Goal: Communication & Community: Share content

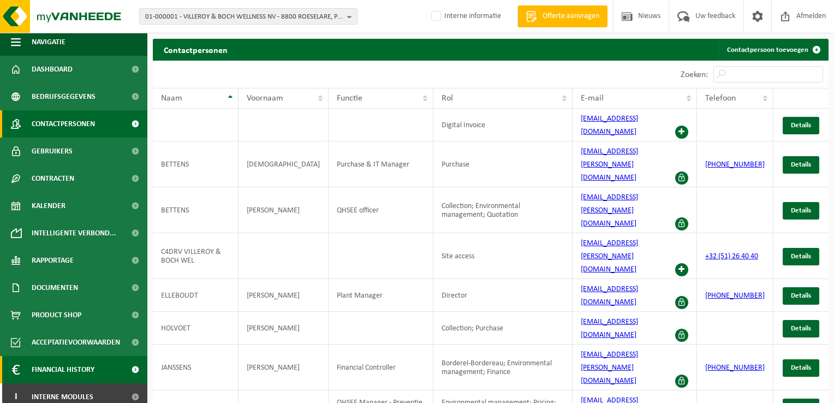
scroll to position [11, 0]
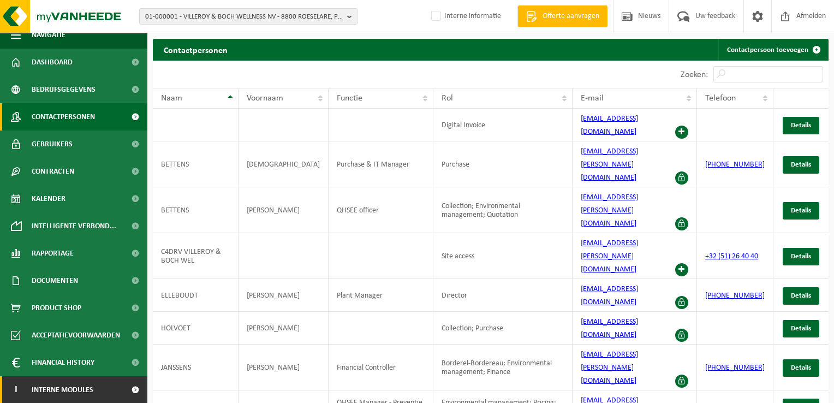
click at [94, 389] on link "I Interne modules" at bounding box center [73, 389] width 147 height 27
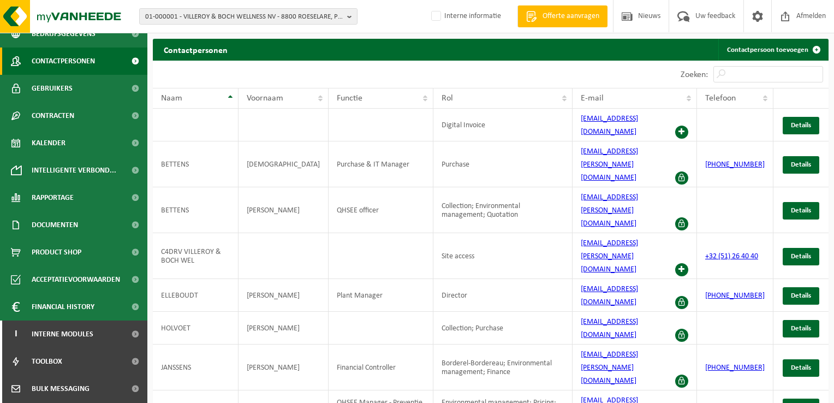
scroll to position [121, 0]
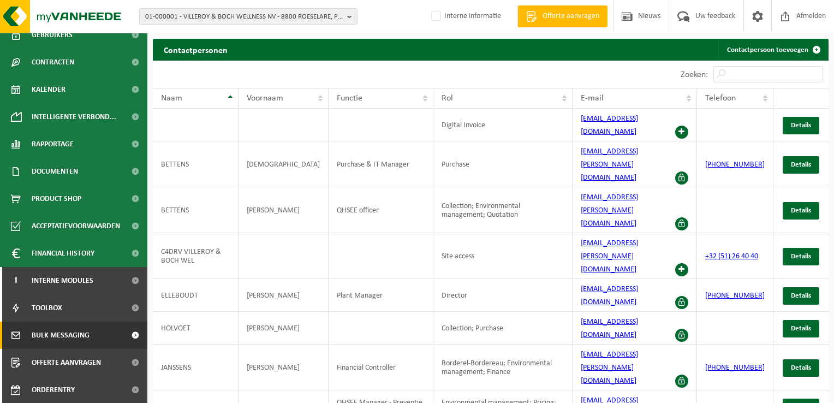
click at [58, 342] on span "Bulk Messaging" at bounding box center [61, 334] width 58 height 27
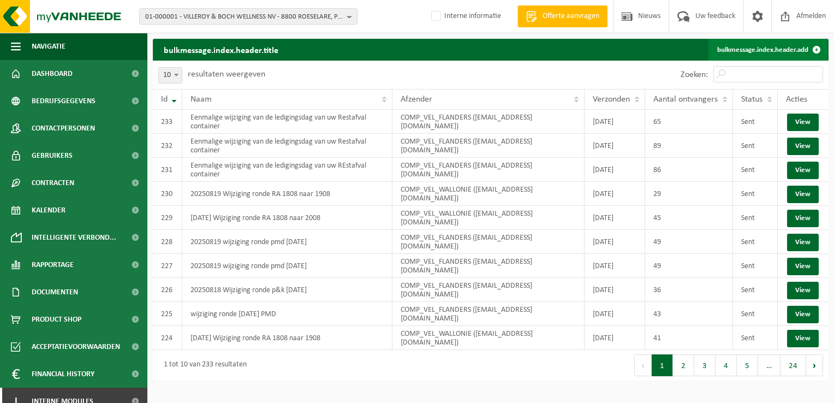
click at [752, 51] on link "bulkmessage.index.header.add" at bounding box center [767, 50] width 119 height 22
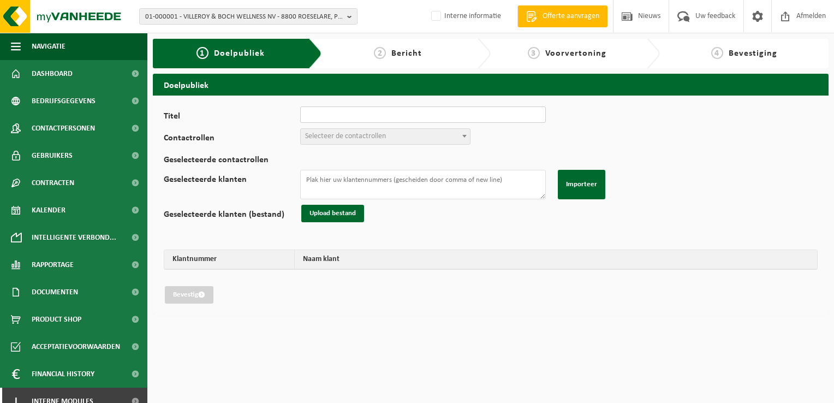
click at [463, 116] on input "Titel" at bounding box center [423, 114] width 246 height 16
type input "20250820 annulatie ronde PMD 19/08/2025"
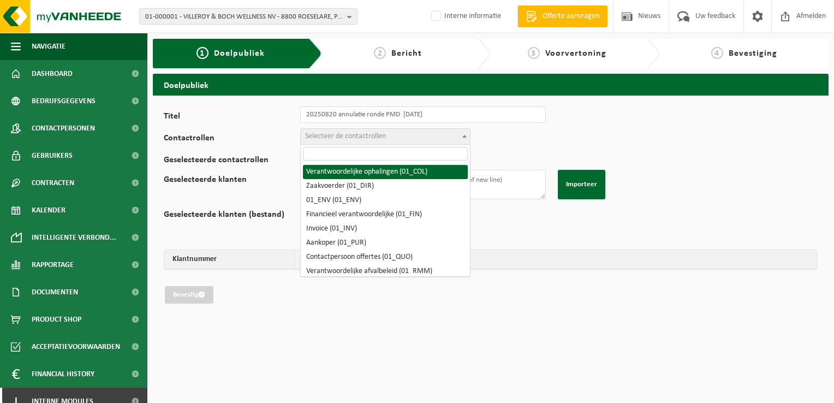
click at [425, 138] on span "Selecteer de contactrollen" at bounding box center [385, 136] width 169 height 15
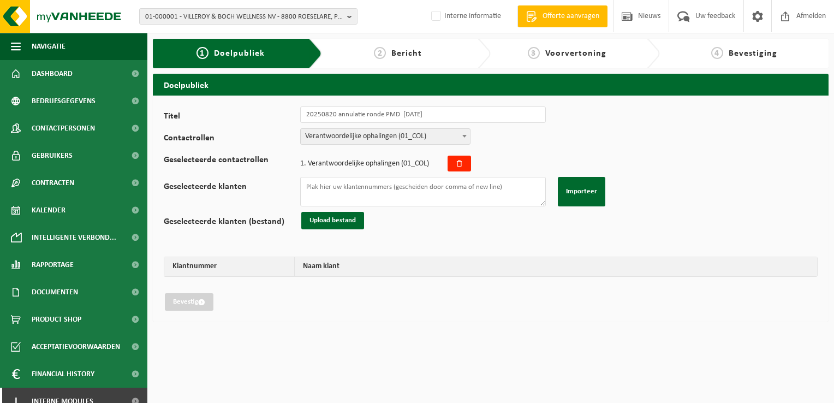
click at [426, 140] on span "Verantwoordelijke ophalingen (01_COL)" at bounding box center [385, 136] width 169 height 15
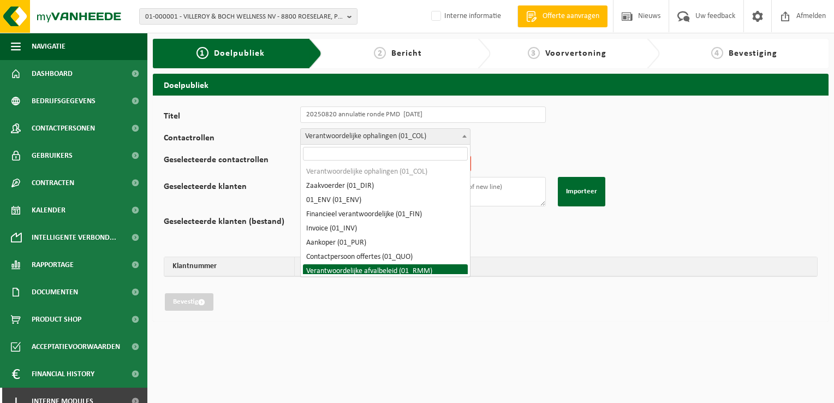
select select "01_RMM"
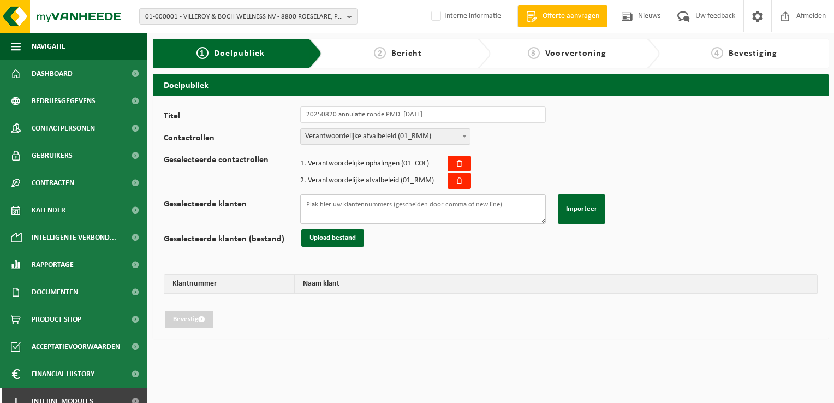
click at [402, 212] on textarea "Geselecteerde klanten" at bounding box center [423, 208] width 246 height 29
click at [419, 204] on textarea "Geselecteerde klanten" at bounding box center [423, 208] width 246 height 29
paste textarea "10-747103 10-663330 01-098495 10-336066 10-663330 01-905312 10-791495 02-009203…"
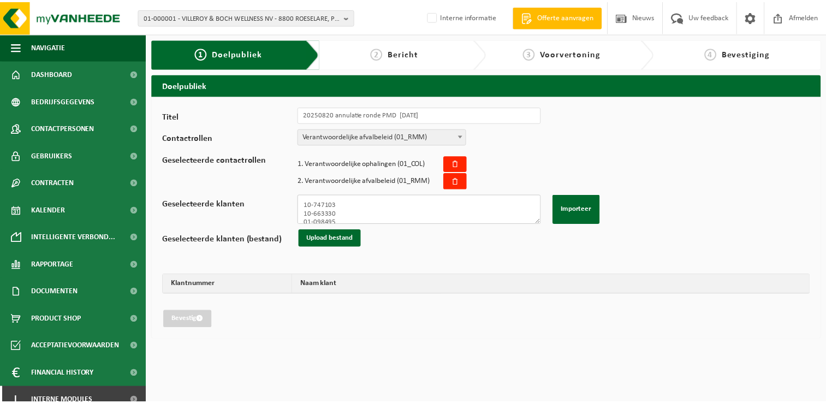
scroll to position [310, 0]
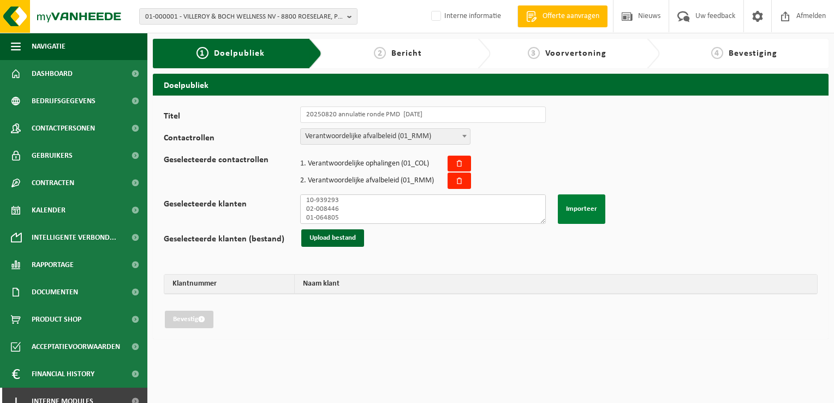
type textarea "10-747103 10-663330 01-098495 10-336066 10-663330 01-905312 10-791495 02-009203…"
click at [571, 211] on button "Importeer" at bounding box center [581, 208] width 47 height 29
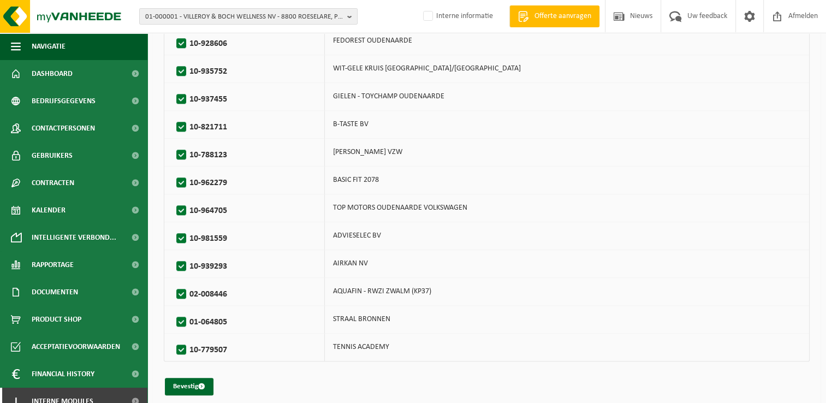
scroll to position [992, 0]
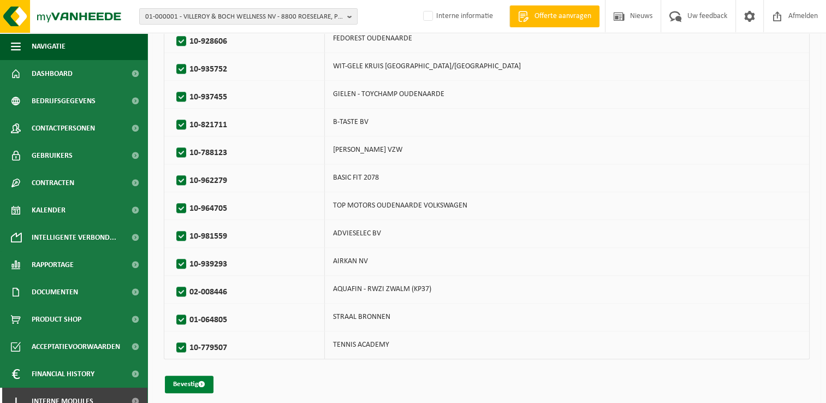
drag, startPoint x: 199, startPoint y: 377, endPoint x: 191, endPoint y: 375, distance: 8.3
click at [199, 380] on span "submit" at bounding box center [201, 383] width 7 height 7
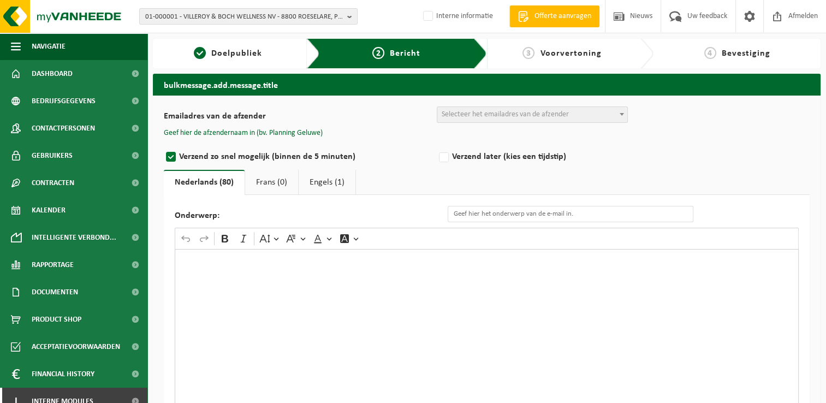
click at [500, 114] on span "Selecteer het emailadres van de afzender" at bounding box center [504, 114] width 127 height 8
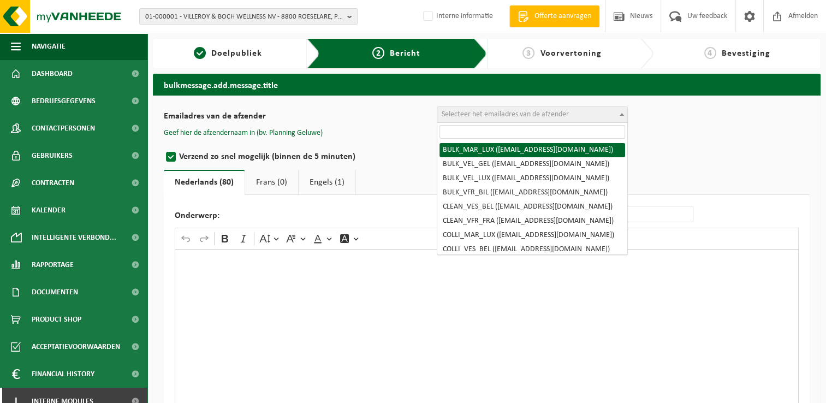
click at [503, 136] on input "search" at bounding box center [532, 132] width 186 height 14
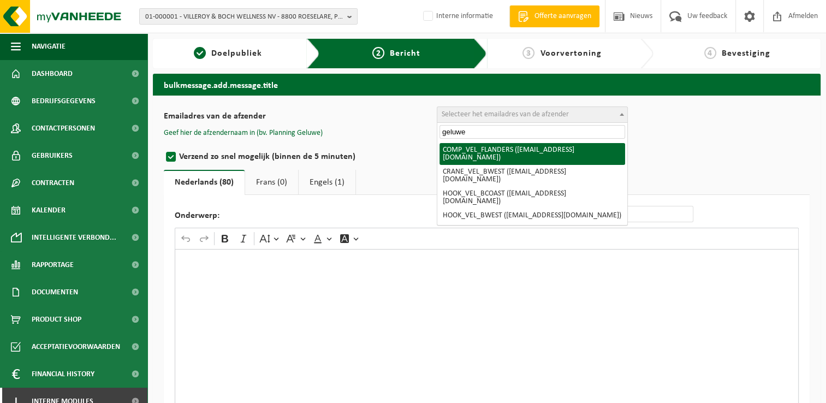
type input "geluwe"
select select "COMP_VEL_FLANDERS"
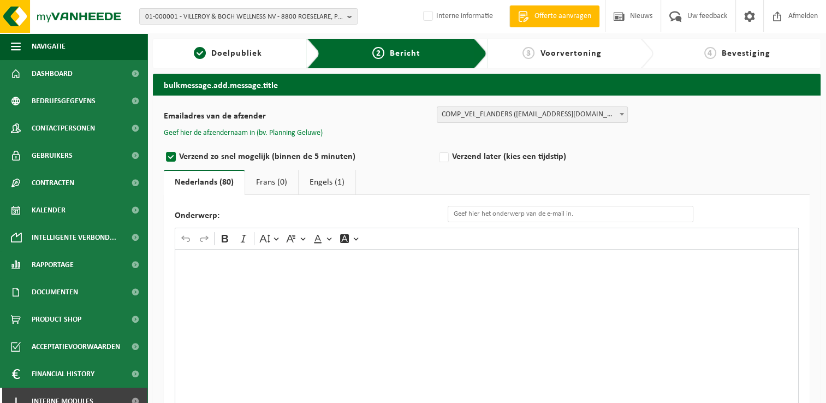
click at [306, 132] on button "Geef hier de afzendernaam in (bv. Planning Geluwe)" at bounding box center [243, 133] width 159 height 10
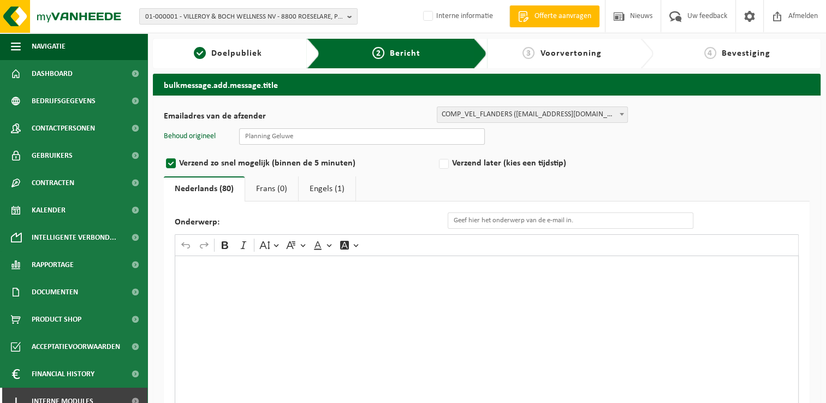
click at [325, 140] on input "text" at bounding box center [362, 136] width 246 height 16
type input "Planning Geluwe"
type input "Eenmalige annulatie van de ledigingsdag van uw container PMD"
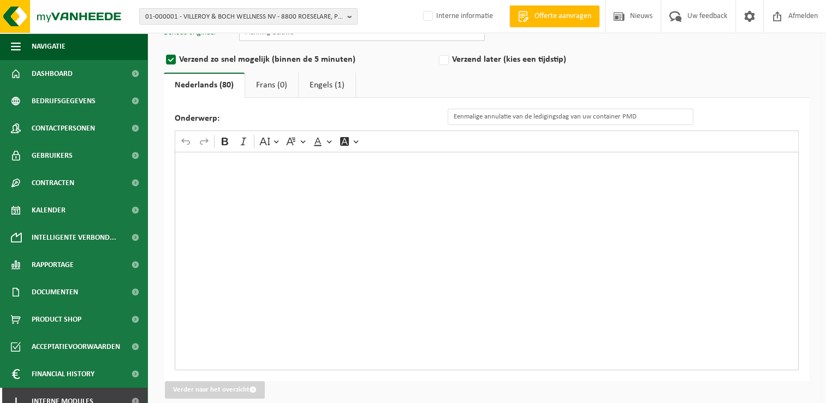
scroll to position [109, 0]
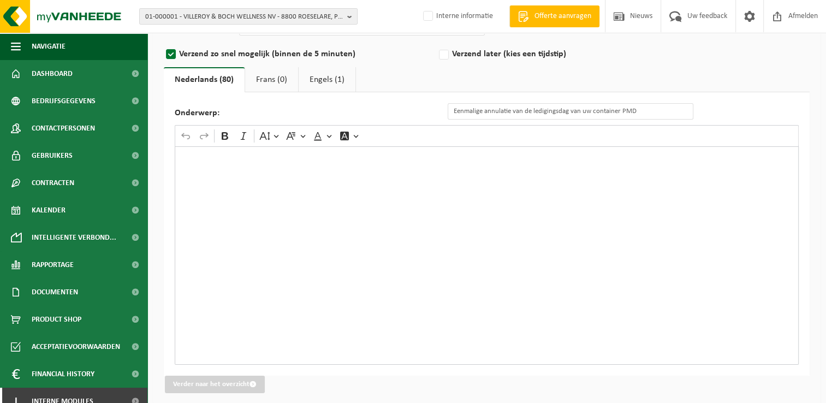
click at [560, 187] on div "Rich Text Editor. Editing area: main. Press Alt+0 for help." at bounding box center [487, 255] width 624 height 218
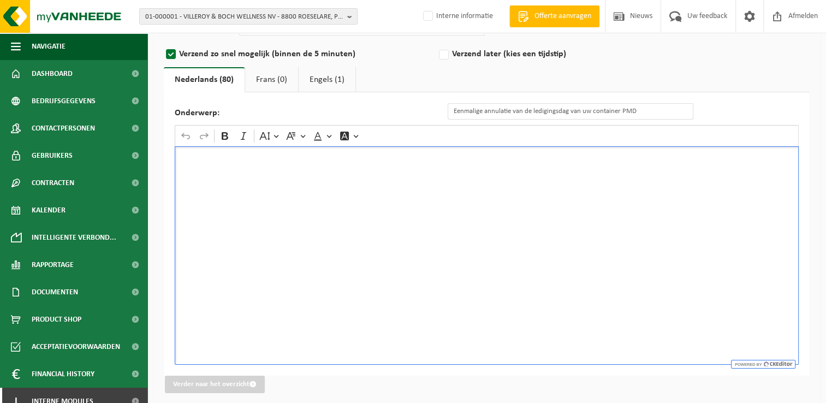
click at [332, 189] on div "Rich Text Editor. Editing area: main. Press Alt+0 for help." at bounding box center [487, 255] width 624 height 218
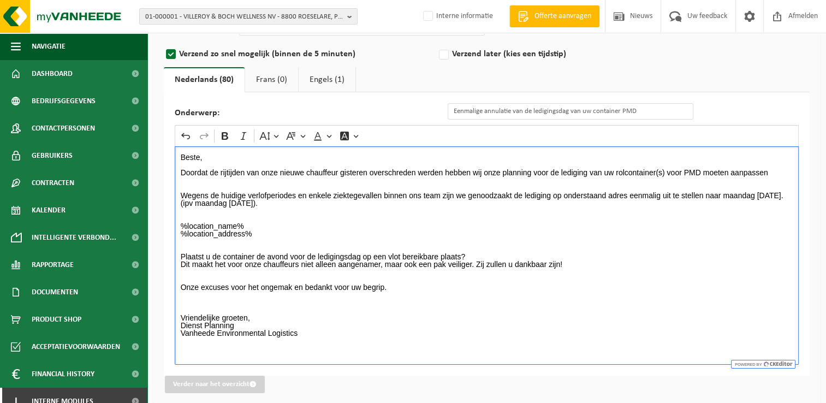
click at [283, 180] on p "Beste, Doordat de rijtijden van onze nieuwe chauffeur gisteren overschreden wer…" at bounding box center [487, 237] width 612 height 168
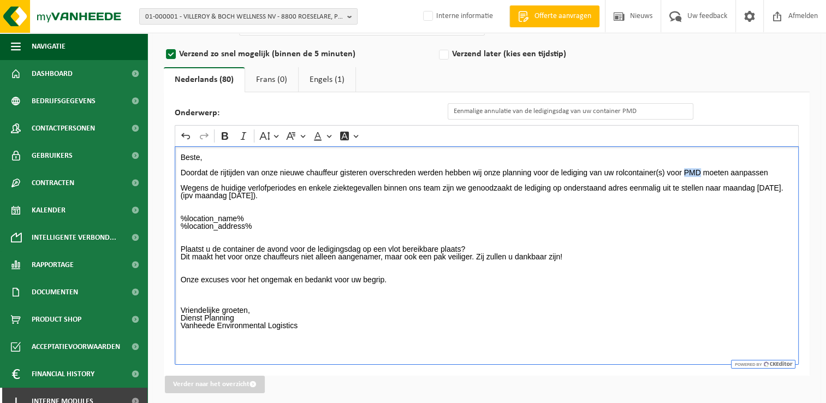
drag, startPoint x: 700, startPoint y: 174, endPoint x: 683, endPoint y: 176, distance: 16.5
click at [683, 175] on p "Beste, Doordat de rijtijden van onze nieuwe chauffeur gisteren overschreden wer…" at bounding box center [487, 233] width 612 height 160
click at [236, 204] on p "Beste, Doordat de rijtijden van onze nieuwe chauffeur gisteren overschreden wer…" at bounding box center [487, 233] width 612 height 160
drag, startPoint x: 723, startPoint y: 188, endPoint x: 218, endPoint y: 195, distance: 504.8
click at [218, 195] on p "Beste, Doordat de rijtijden van onze nieuwe chauffeur gisteren overschreden wer…" at bounding box center [487, 233] width 612 height 160
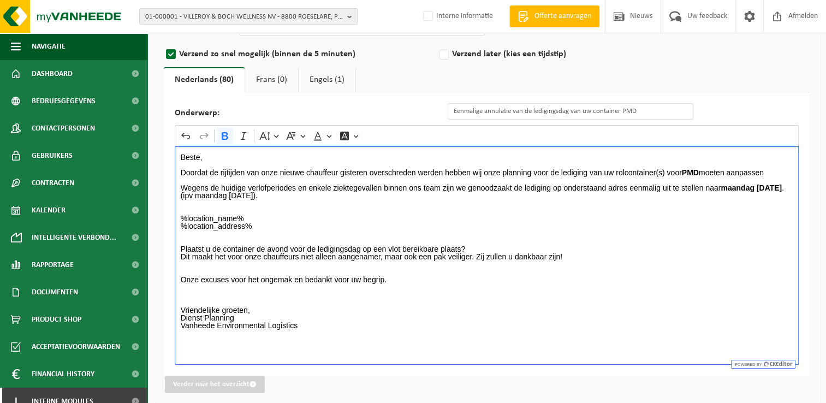
click at [720, 192] on strong "maandag 25/08/2025" at bounding box center [750, 187] width 61 height 9
drag, startPoint x: 180, startPoint y: 194, endPoint x: 217, endPoint y: 194, distance: 36.6
click at [720, 192] on strong "maandag 25/08/2025" at bounding box center [750, 187] width 61 height 9
click at [742, 186] on strong "maandag 02/09/2025" at bounding box center [750, 187] width 61 height 9
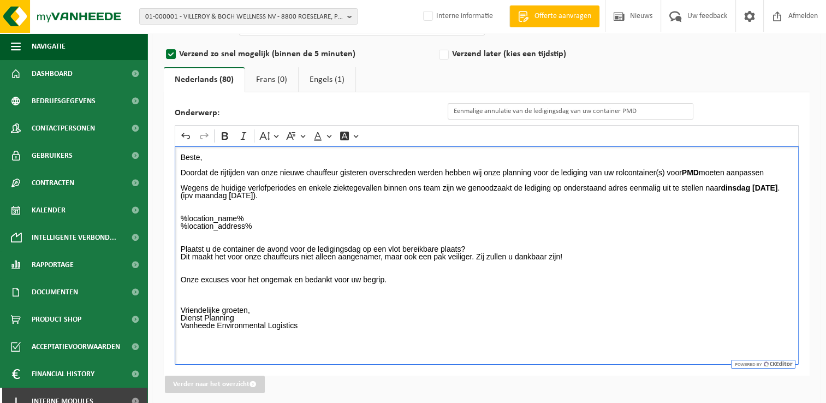
drag, startPoint x: 238, startPoint y: 195, endPoint x: 308, endPoint y: 195, distance: 69.3
click at [308, 195] on p "Beste, Doordat de rijtijden van onze nieuwe chauffeur gisteren overschreden wer…" at bounding box center [487, 233] width 612 height 160
drag, startPoint x: 237, startPoint y: 195, endPoint x: 303, endPoint y: 196, distance: 66.0
click at [303, 196] on p "Beste, Doordat de rijtijden van onze nieuwe chauffeur gisteren overschreden wer…" at bounding box center [487, 233] width 612 height 160
click at [355, 214] on p "Beste, Doordat de rijtijden van onze nieuwe chauffeur gisteren overschreden wer…" at bounding box center [487, 233] width 612 height 160
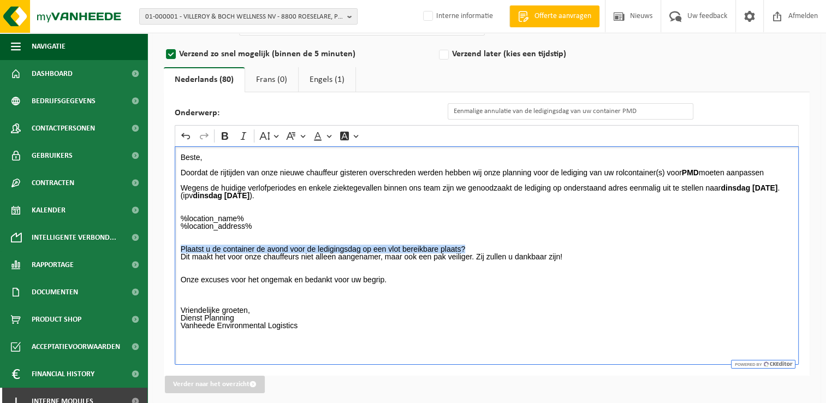
drag, startPoint x: 180, startPoint y: 249, endPoint x: 474, endPoint y: 246, distance: 294.7
click at [474, 246] on div "Beste, Doordat de rijtijden van onze nieuwe chauffeur gisteren overschreden wer…" at bounding box center [487, 255] width 624 height 218
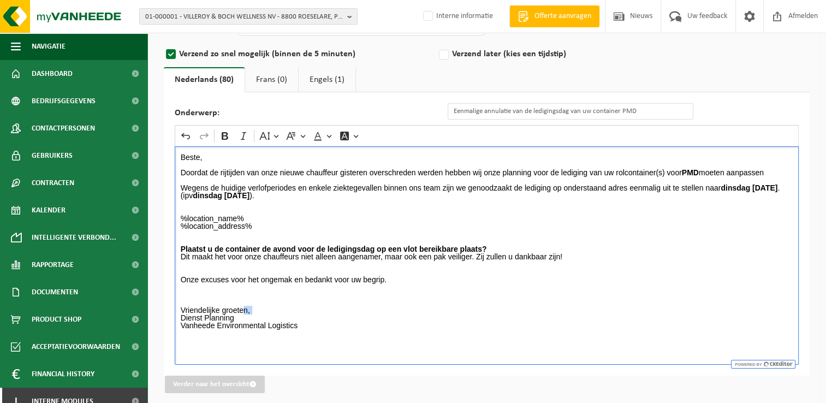
drag, startPoint x: 176, startPoint y: 317, endPoint x: 244, endPoint y: 313, distance: 67.8
click at [244, 313] on div "Beste, Doordat de rijtijden van onze nieuwe chauffeur gisteren overschreden wer…" at bounding box center [487, 255] width 624 height 218
click at [244, 313] on p "Beste, Doordat de rijtijden van onze nieuwe chauffeur gisteren overschreden wer…" at bounding box center [487, 233] width 612 height 160
drag, startPoint x: 242, startPoint y: 317, endPoint x: 175, endPoint y: 318, distance: 66.6
click at [175, 318] on div "Beste, Doordat de rijtijden van onze nieuwe chauffeur gisteren overschreden wer…" at bounding box center [487, 255] width 624 height 218
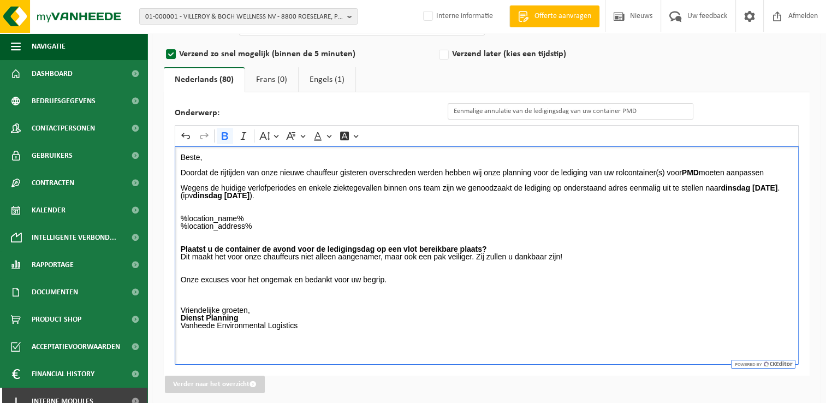
click at [286, 318] on p "Dienst Planning Vanheede Environmental Logistics" at bounding box center [487, 325] width 612 height 23
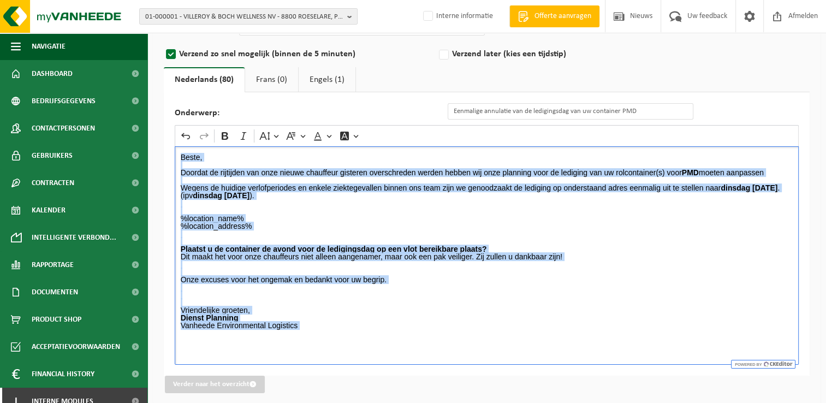
drag, startPoint x: 181, startPoint y: 159, endPoint x: 320, endPoint y: 345, distance: 232.0
click at [320, 345] on div "Beste, Doordat de rijtijden van onze nieuwe chauffeur gisteren overschreden wer…" at bounding box center [487, 255] width 624 height 218
copy div "Beste, Doordat de rijtijden van onze nieuwe chauffeur gisteren overschreden wer…"
click at [321, 87] on link "Engels (1)" at bounding box center [327, 79] width 57 height 25
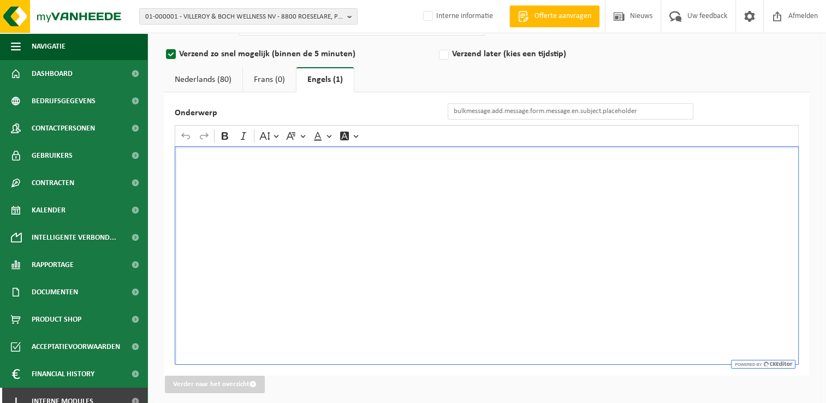
click at [283, 180] on div "Rich Text Editor. Editing area: main. Press Alt+0 for help." at bounding box center [487, 255] width 624 height 218
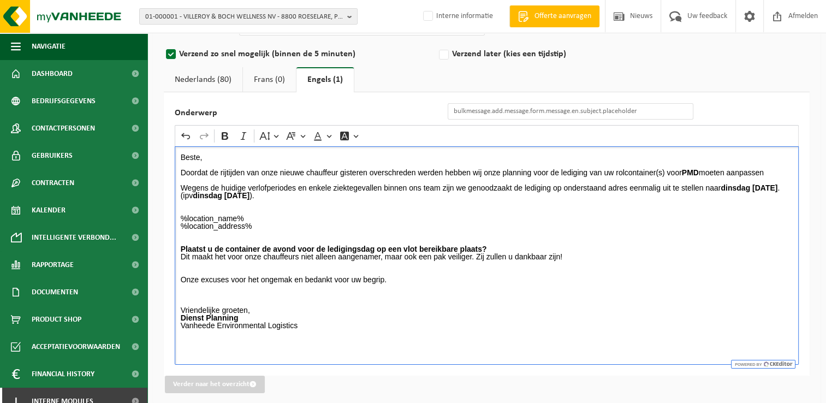
click at [211, 85] on link "Nederlands (80)" at bounding box center [203, 79] width 79 height 25
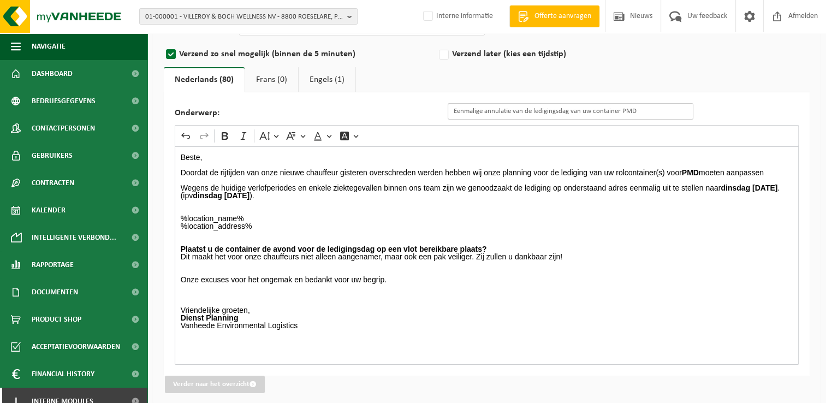
click at [659, 112] on input "Eenmalige annulatie van de ledigingsdag van uw container PMD" at bounding box center [570, 111] width 246 height 16
drag, startPoint x: 663, startPoint y: 111, endPoint x: 435, endPoint y: 111, distance: 228.1
click at [435, 111] on div "Onderwerp: Eenmalige annulatie van de ledigingsdag van uw container PMD" at bounding box center [439, 111] width 529 height 16
click at [321, 82] on link "Engels (1)" at bounding box center [327, 79] width 57 height 25
click at [512, 112] on input "Onderwerp" at bounding box center [570, 111] width 246 height 16
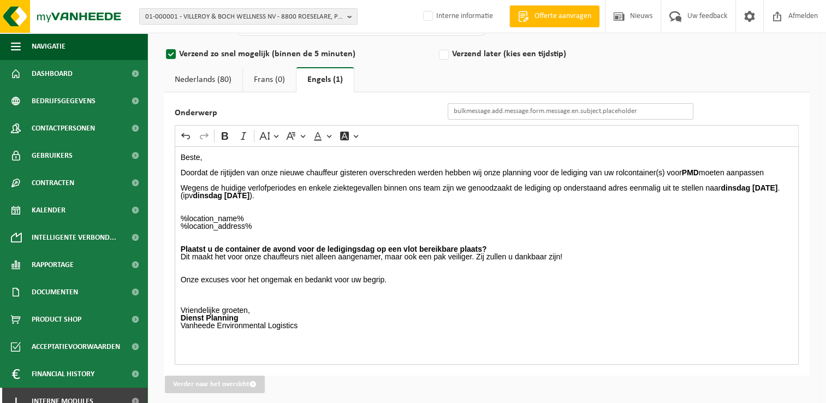
paste input "Eenmalige annulatie van de ledigingsdag van uw container PMD"
type input "Eenmalige annulatie van de ledigingsdag van uw container PMD"
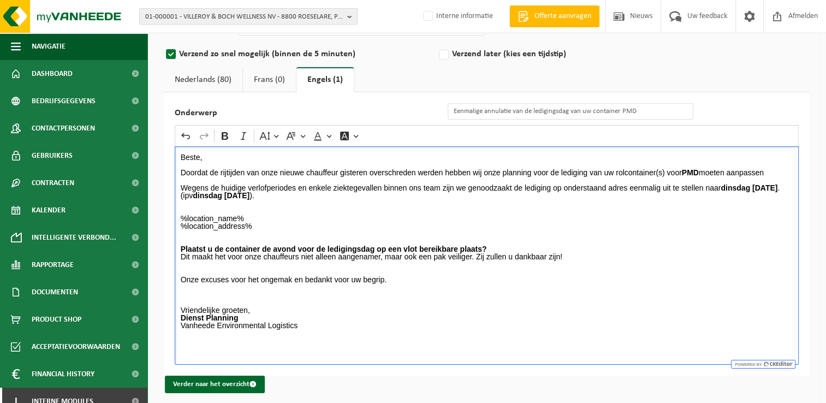
click at [539, 308] on p "Beste, Doordat de rijtijden van onze nieuwe chauffeur gisteren overschreden wer…" at bounding box center [487, 233] width 612 height 160
click at [327, 317] on p "Dienst Planning Vanheede Environmental Logistics" at bounding box center [487, 325] width 612 height 23
click at [265, 317] on p "Dienst Planning Vanheede Environmental Logistics" at bounding box center [487, 325] width 612 height 23
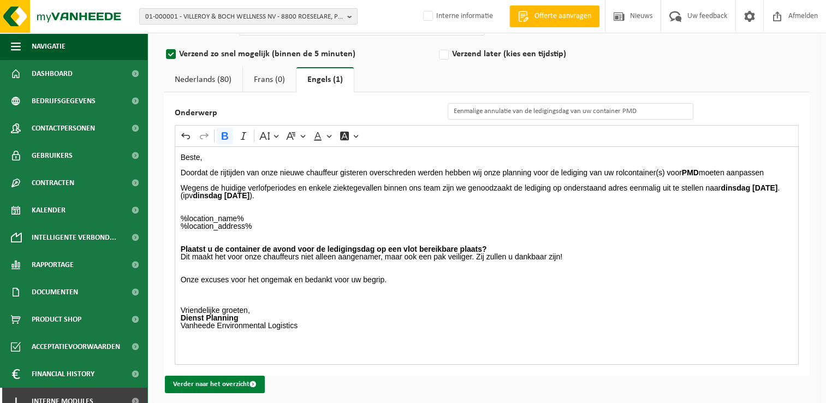
click at [248, 383] on button "Verder naar het overzicht" at bounding box center [215, 383] width 100 height 17
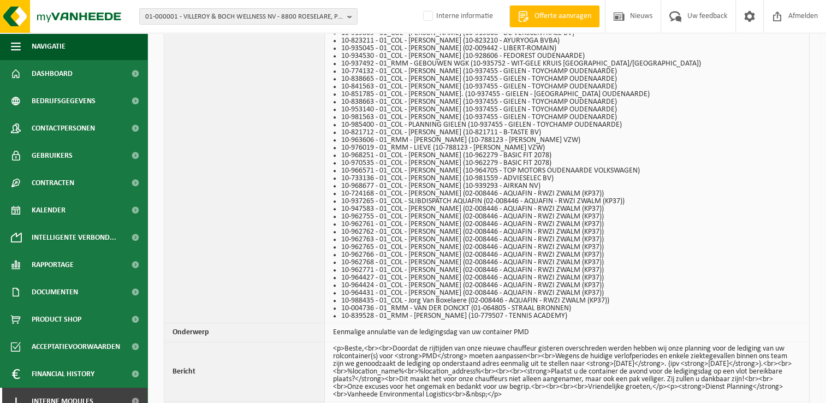
scroll to position [982, 0]
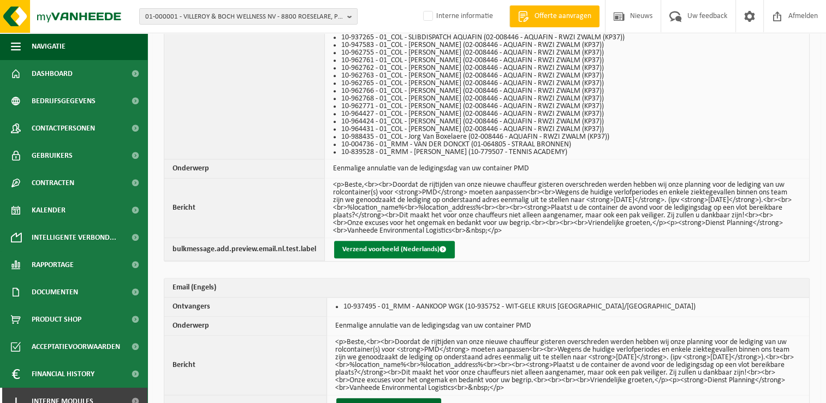
click at [419, 247] on button "Verzend voorbeeld (Nederlands)" at bounding box center [394, 249] width 121 height 17
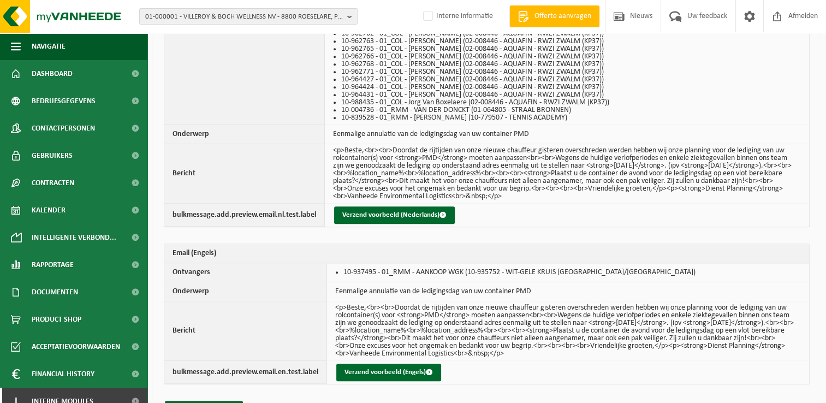
scroll to position [1045, 0]
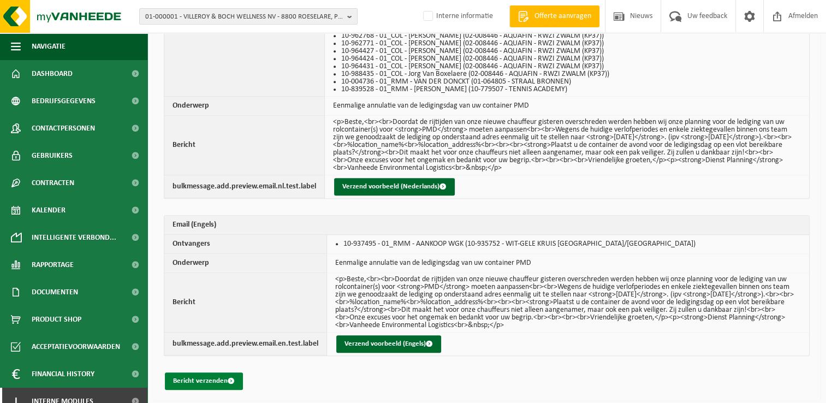
click at [216, 375] on button "Bericht verzenden" at bounding box center [204, 380] width 78 height 17
